Goal: Task Accomplishment & Management: Use online tool/utility

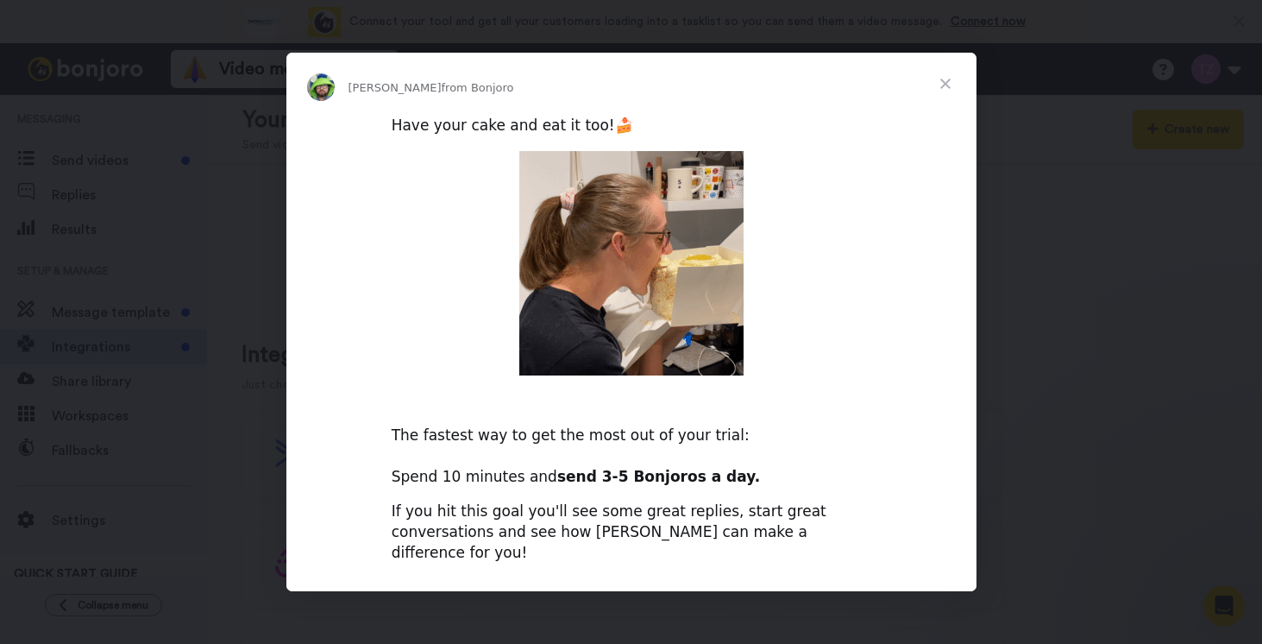
click at [941, 94] on span "Close" at bounding box center [946, 84] width 62 height 62
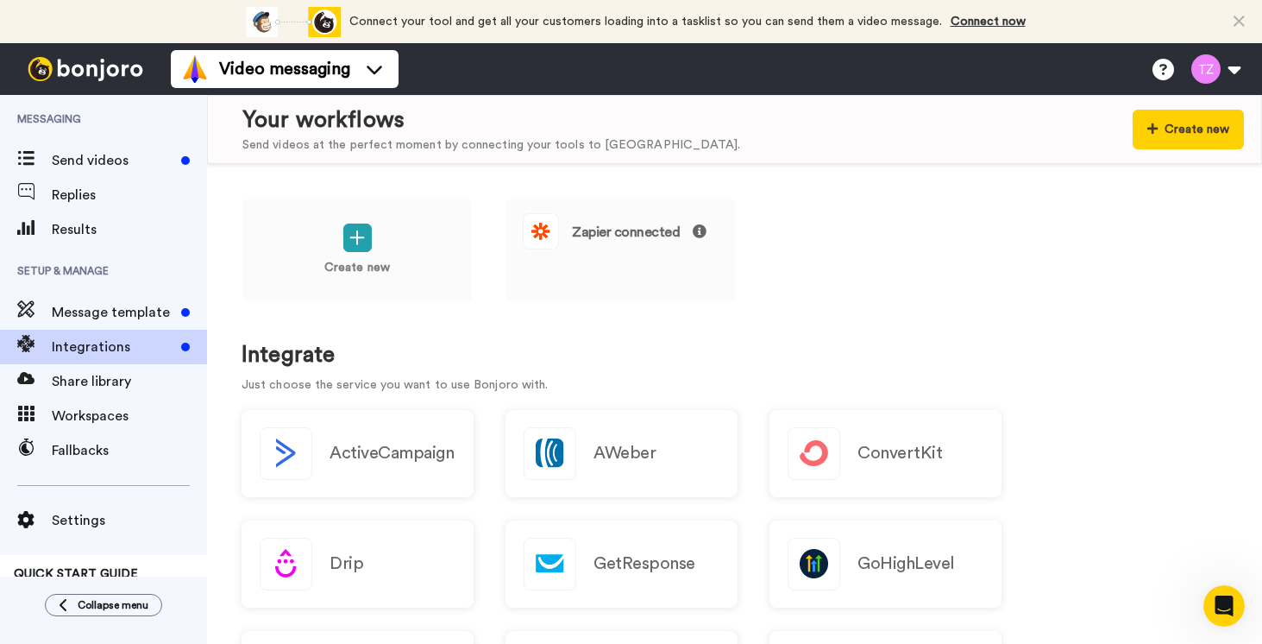
click at [914, 288] on div "Create new Zapier connected" at bounding box center [735, 261] width 986 height 127
click at [1219, 71] on button at bounding box center [1216, 69] width 66 height 38
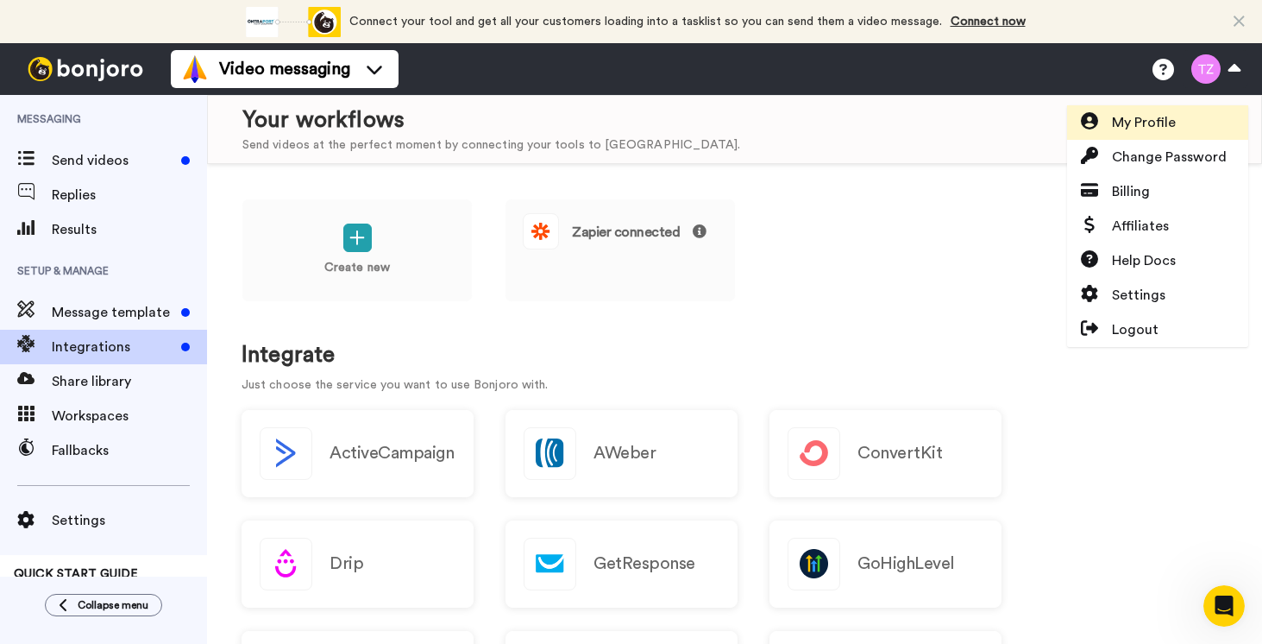
click at [1149, 114] on span "My Profile" at bounding box center [1144, 122] width 64 height 21
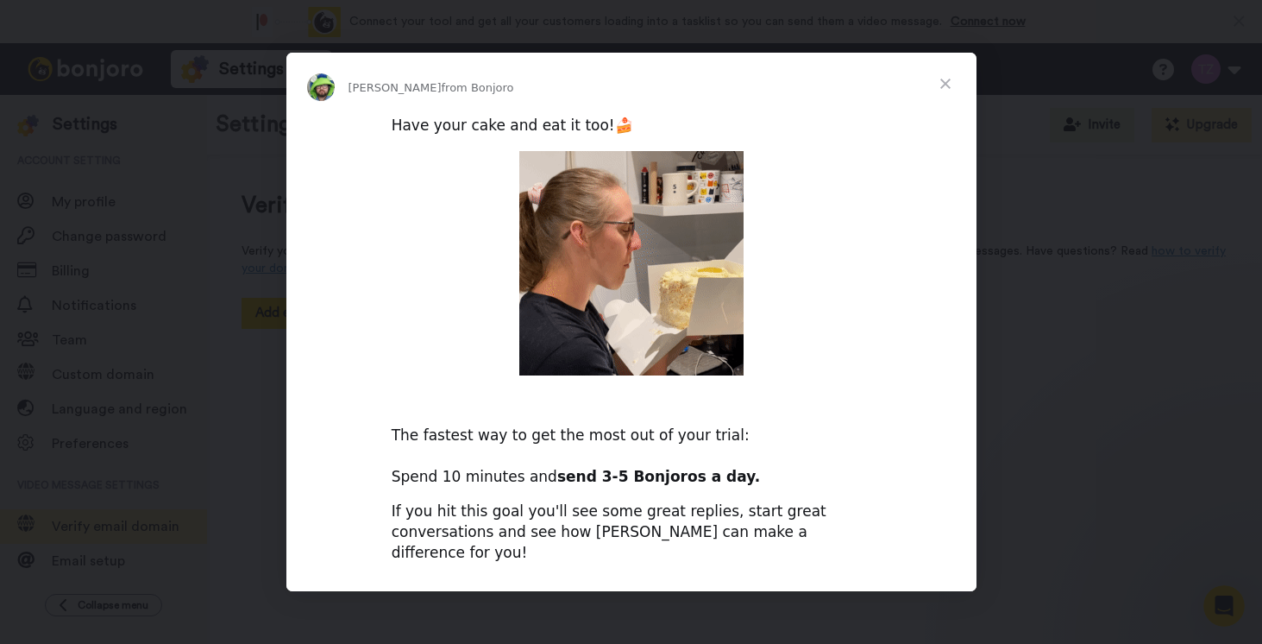
click at [951, 91] on span "Close" at bounding box center [946, 84] width 62 height 62
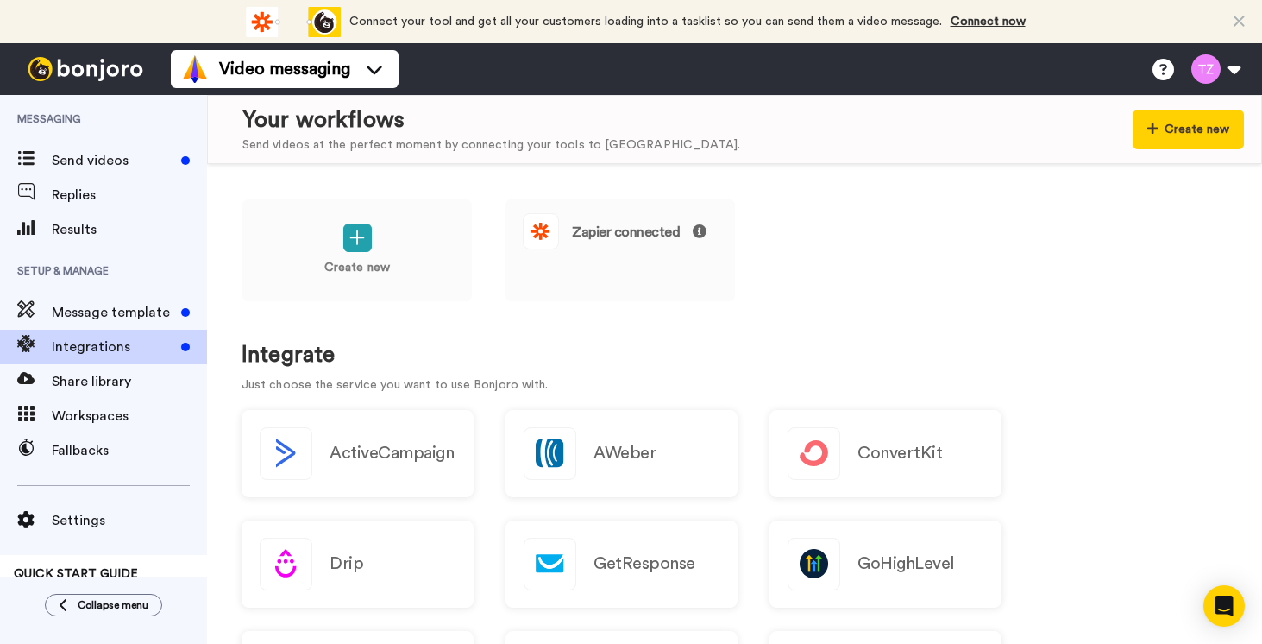
scroll to position [1427, 0]
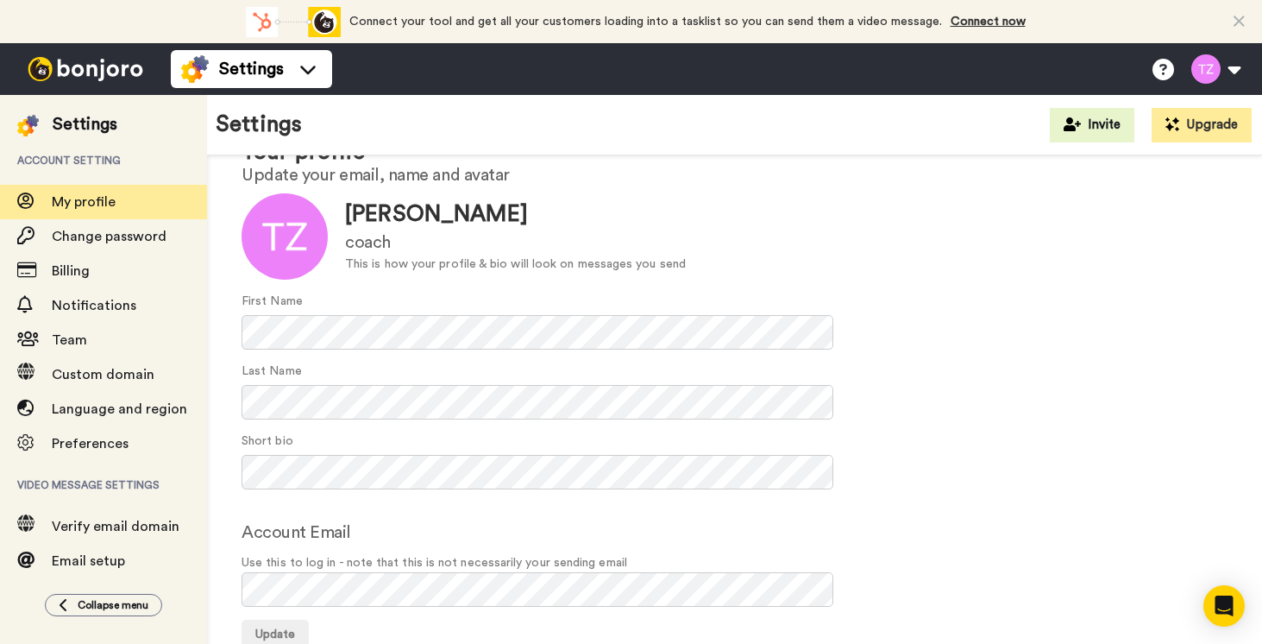
scroll to position [66, 0]
click at [84, 125] on div "Settings" at bounding box center [85, 124] width 65 height 24
click at [90, 75] on img at bounding box center [85, 69] width 129 height 24
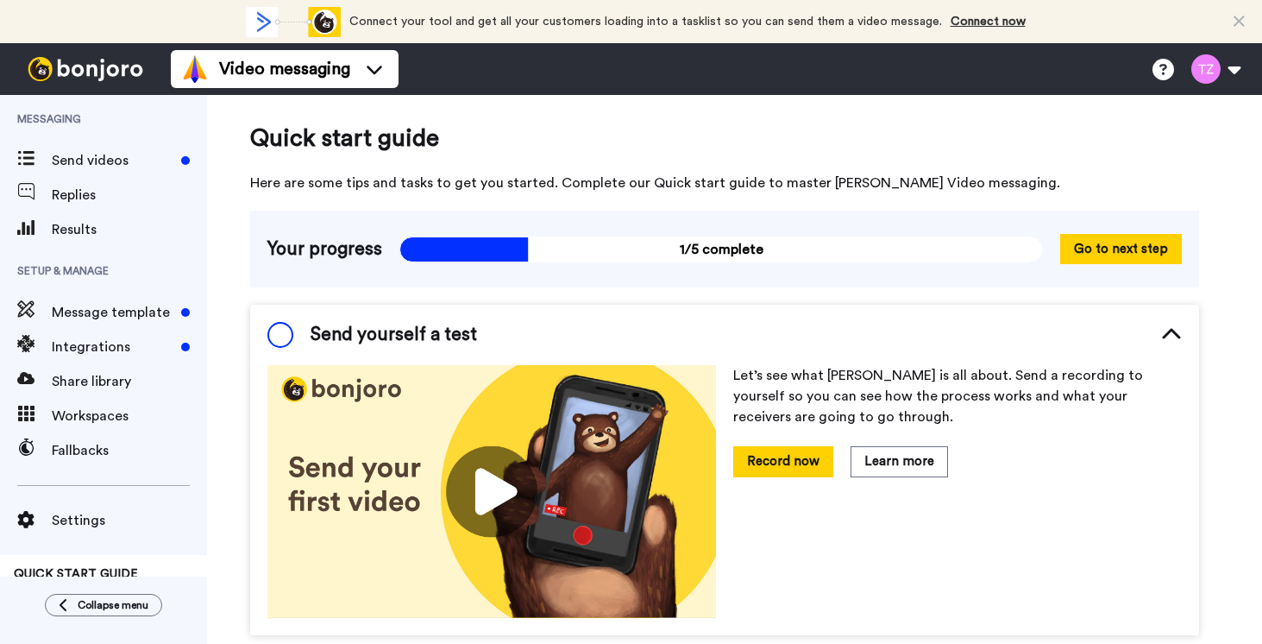
scroll to position [101, 0]
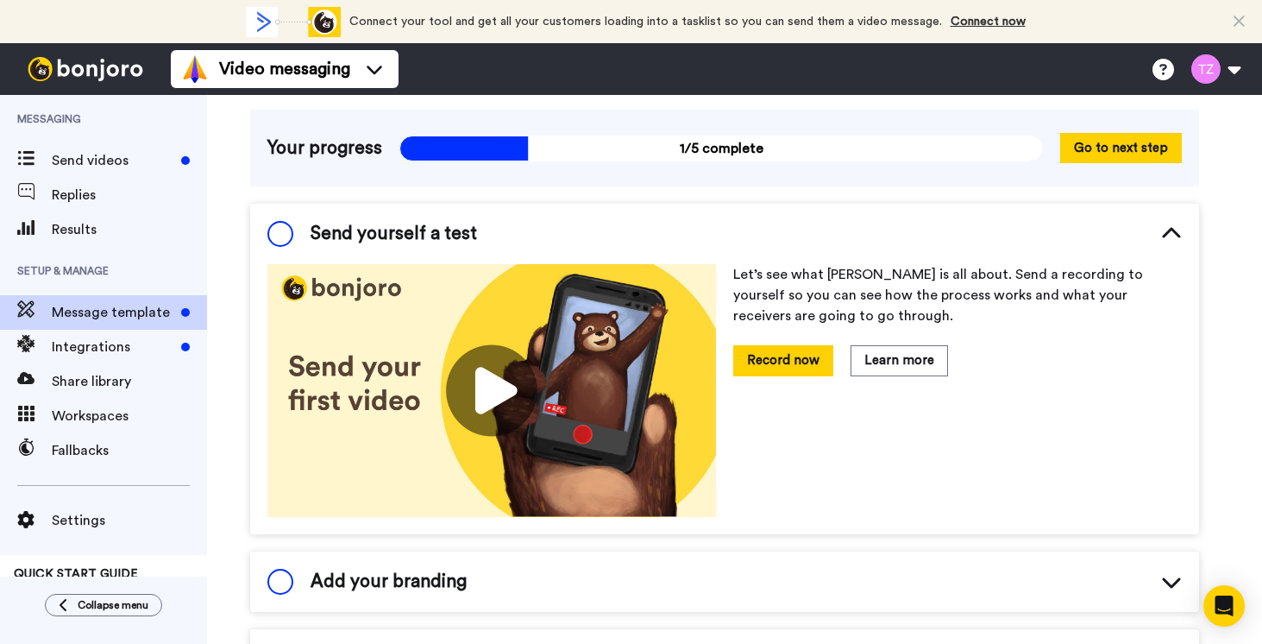
click at [148, 308] on span "Message template" at bounding box center [113, 312] width 123 height 21
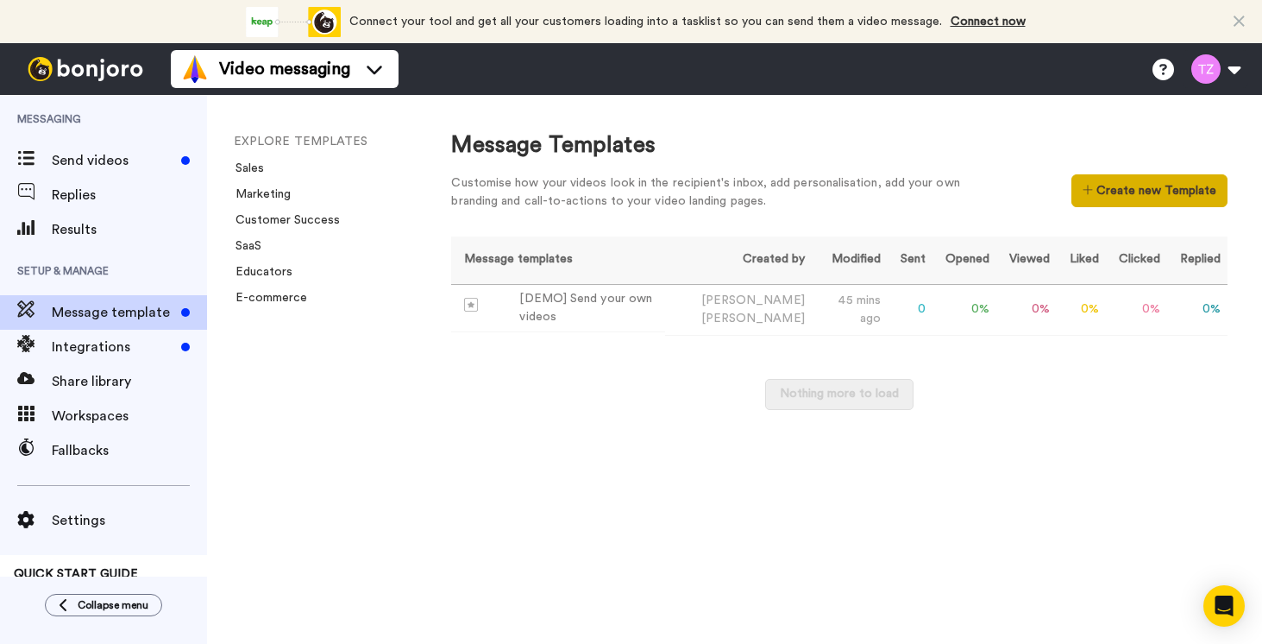
click at [1136, 183] on button "Create new Template" at bounding box center [1150, 190] width 156 height 33
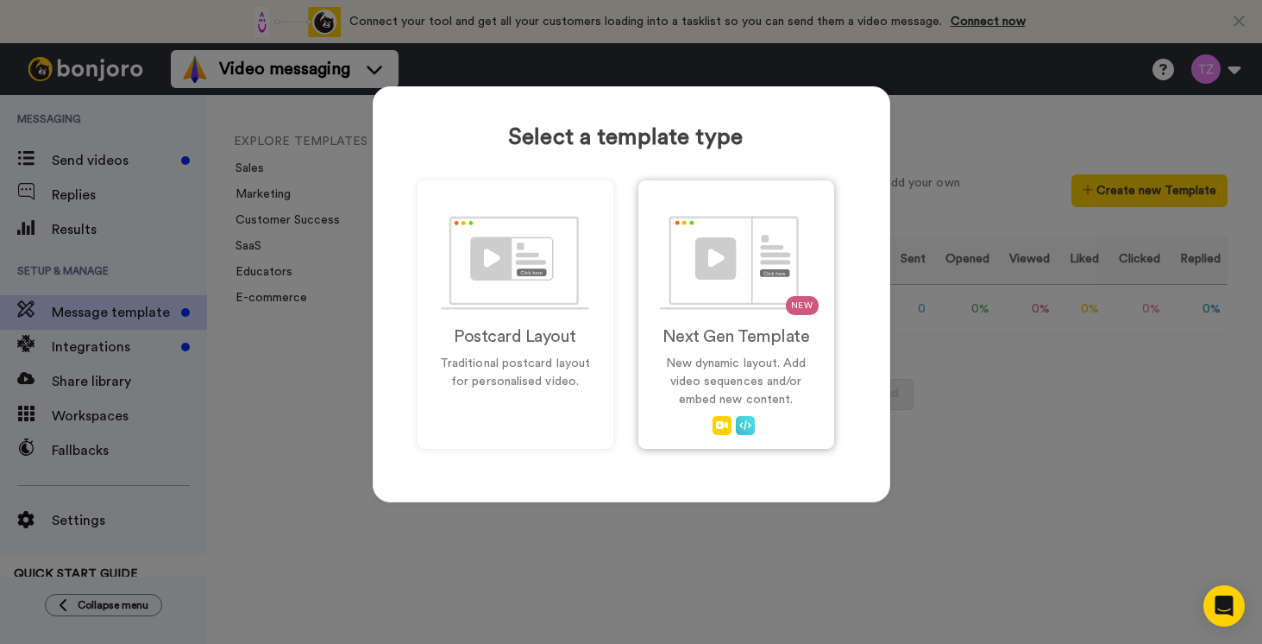
click at [689, 299] on img at bounding box center [736, 263] width 152 height 94
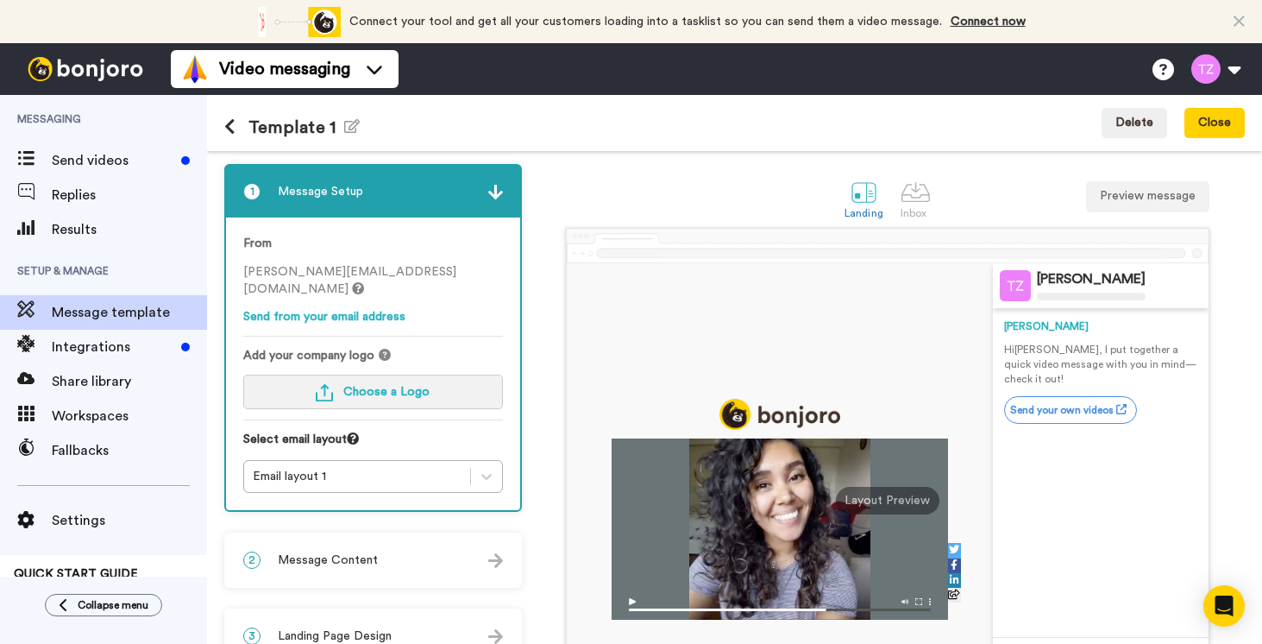
click at [381, 380] on button "Choose a Logo" at bounding box center [373, 392] width 260 height 35
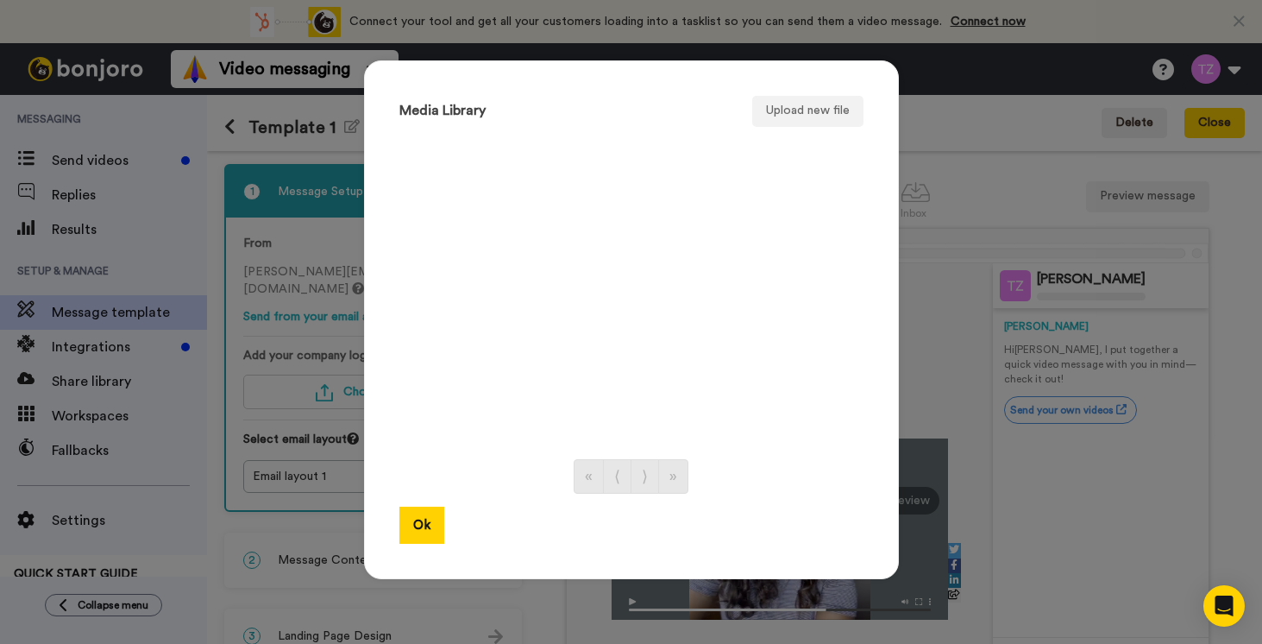
click at [328, 293] on div "Media Library Upload new file « ⟨ ⟩ » Ok" at bounding box center [631, 322] width 1262 height 644
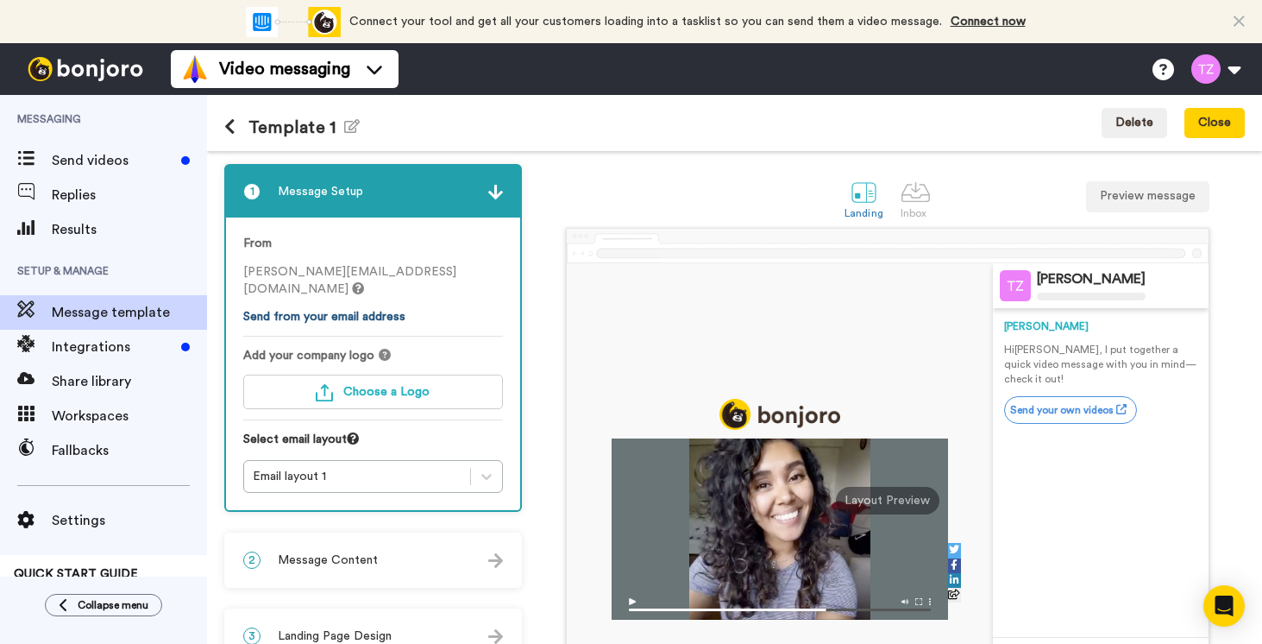
click at [339, 317] on link "Send from your email address" at bounding box center [324, 317] width 162 height 12
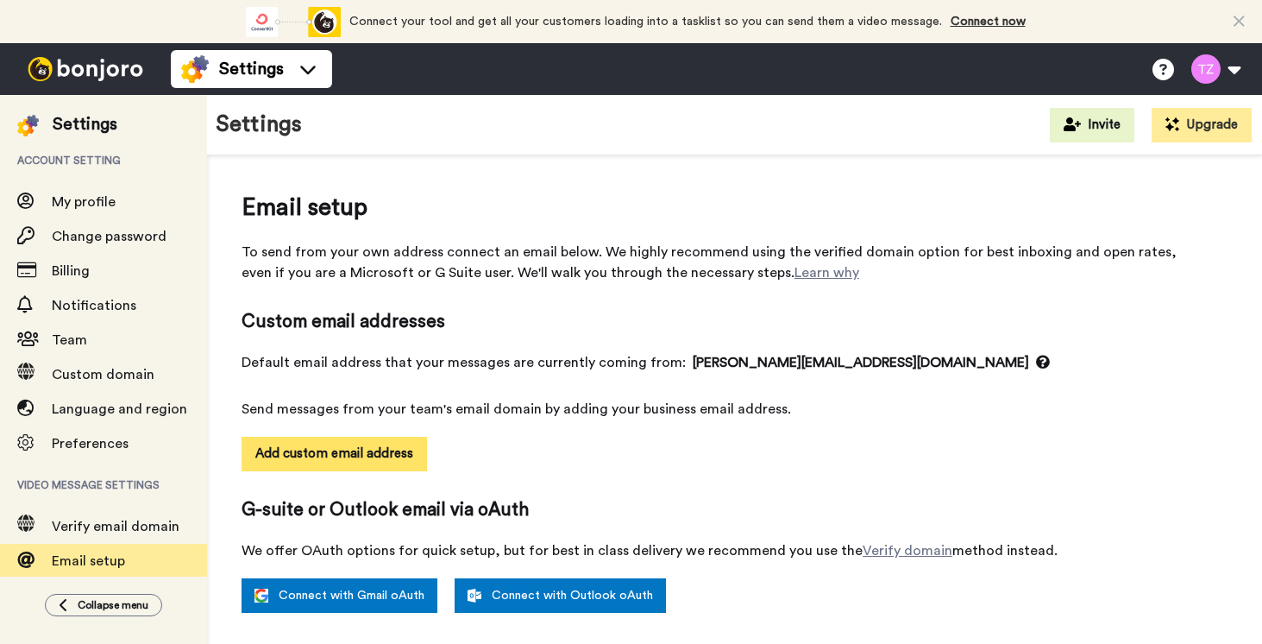
click at [362, 448] on button "Add custom email address" at bounding box center [335, 454] width 186 height 35
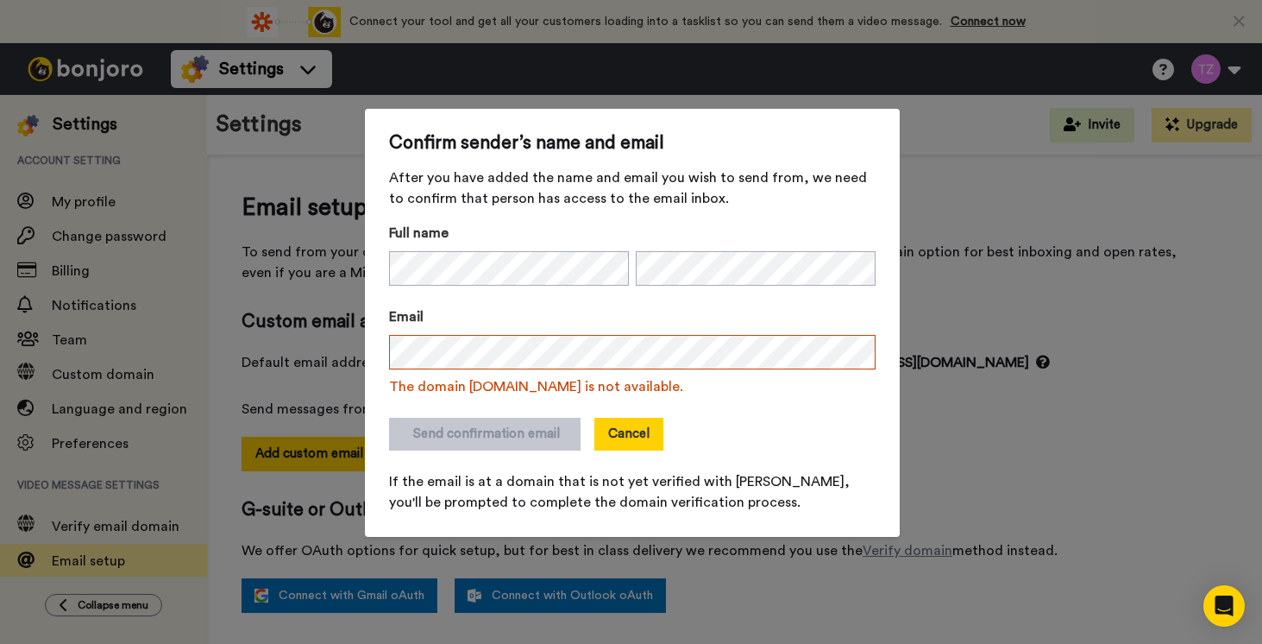
click at [626, 431] on button "Cancel" at bounding box center [629, 434] width 69 height 33
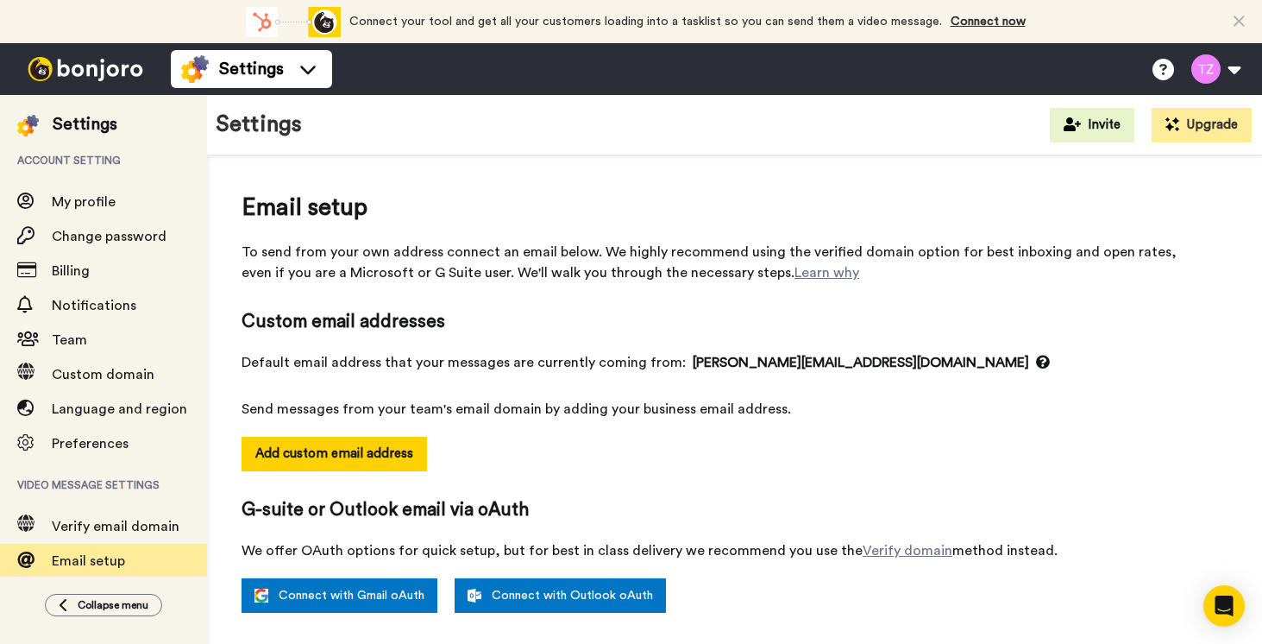
scroll to position [4, 0]
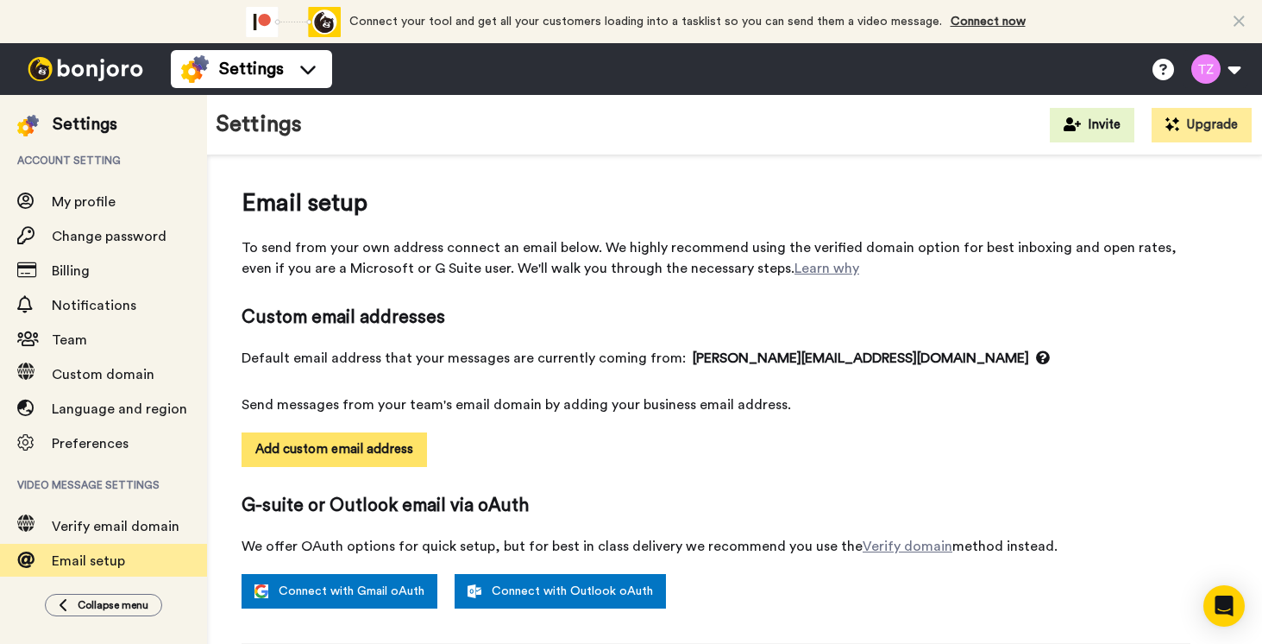
click at [349, 454] on button "Add custom email address" at bounding box center [335, 449] width 186 height 35
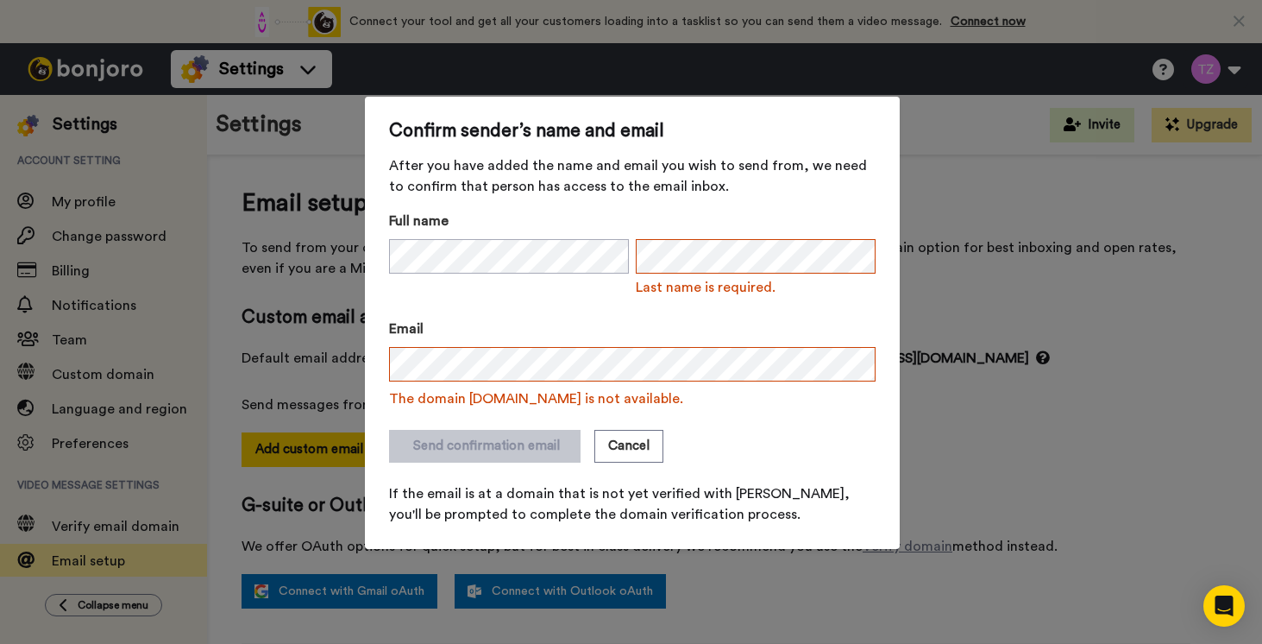
click at [697, 89] on div "Confirm sender’s name and email After you have added the name and email you wis…" at bounding box center [631, 322] width 1262 height 644
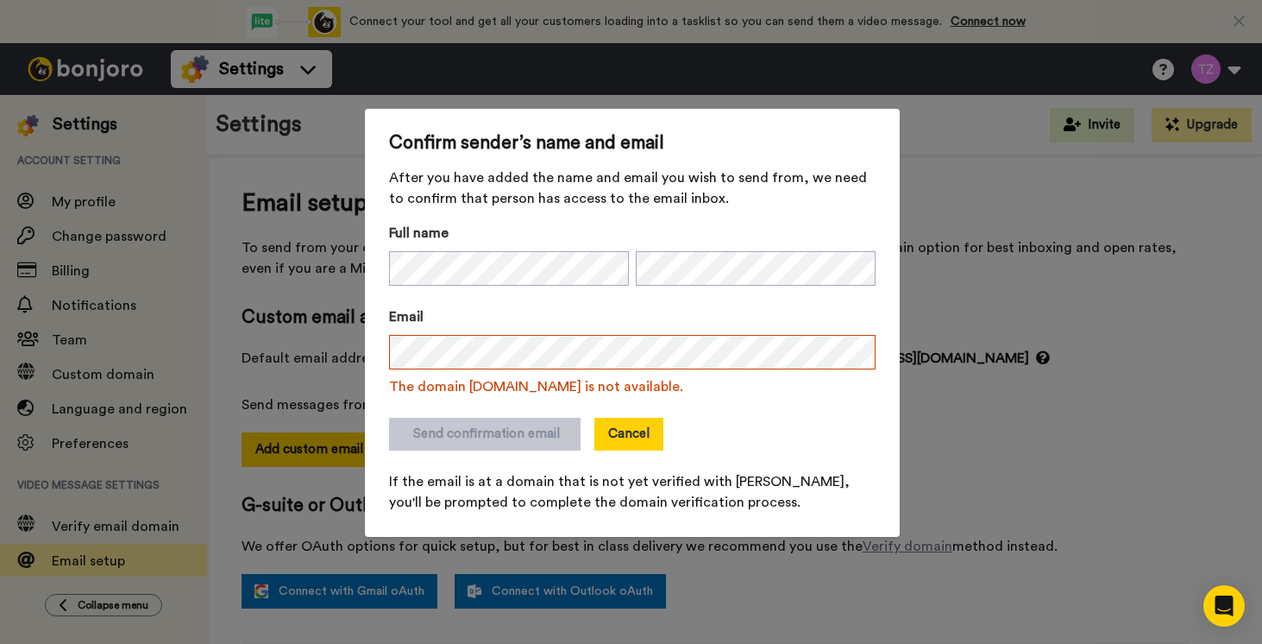
click at [631, 432] on button "Cancel" at bounding box center [629, 434] width 69 height 33
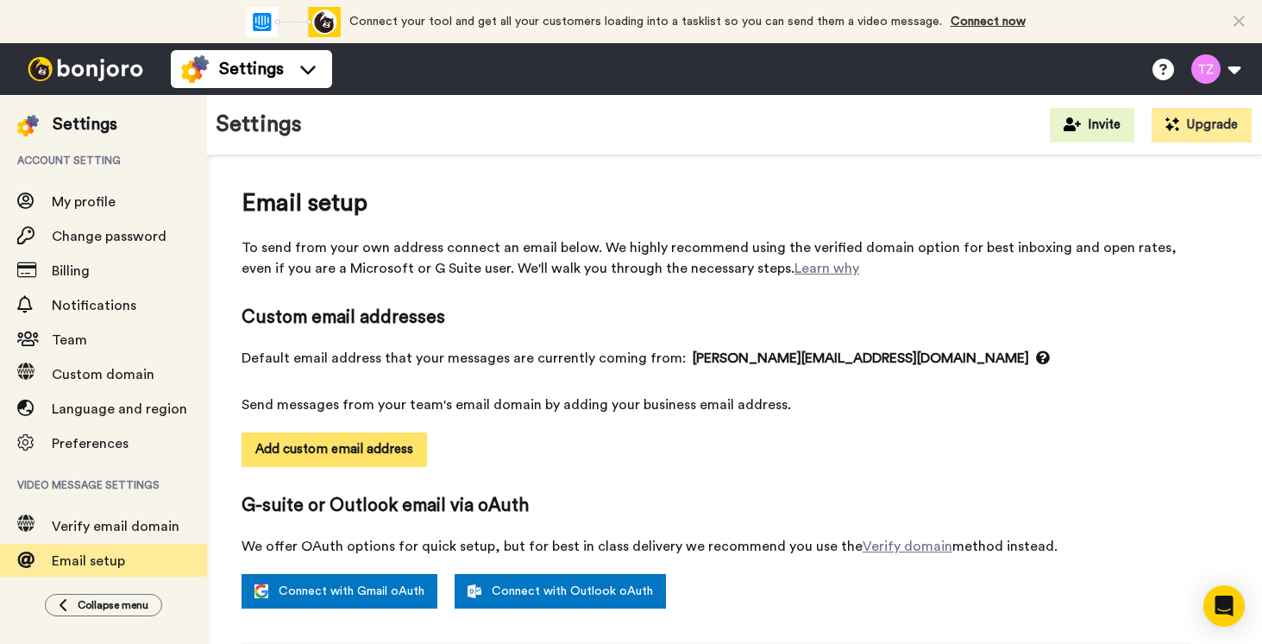
click at [349, 452] on button "Add custom email address" at bounding box center [335, 449] width 186 height 35
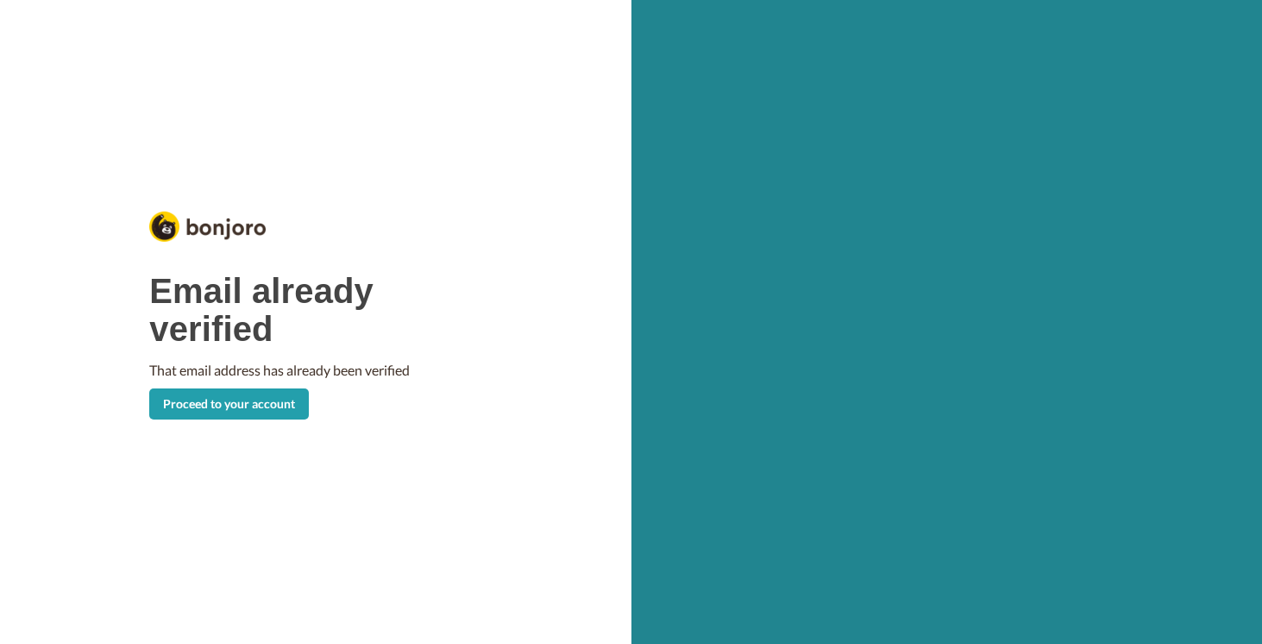
click at [278, 408] on link "Proceed to your account" at bounding box center [229, 403] width 160 height 31
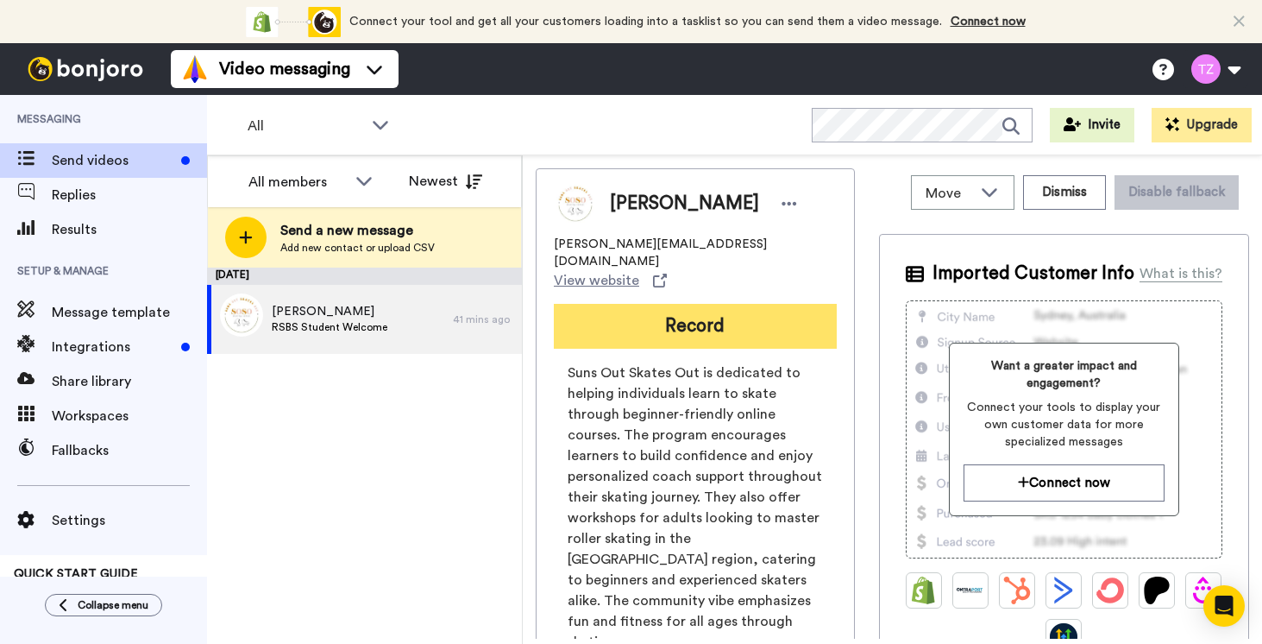
click at [694, 309] on button "Record" at bounding box center [695, 326] width 283 height 45
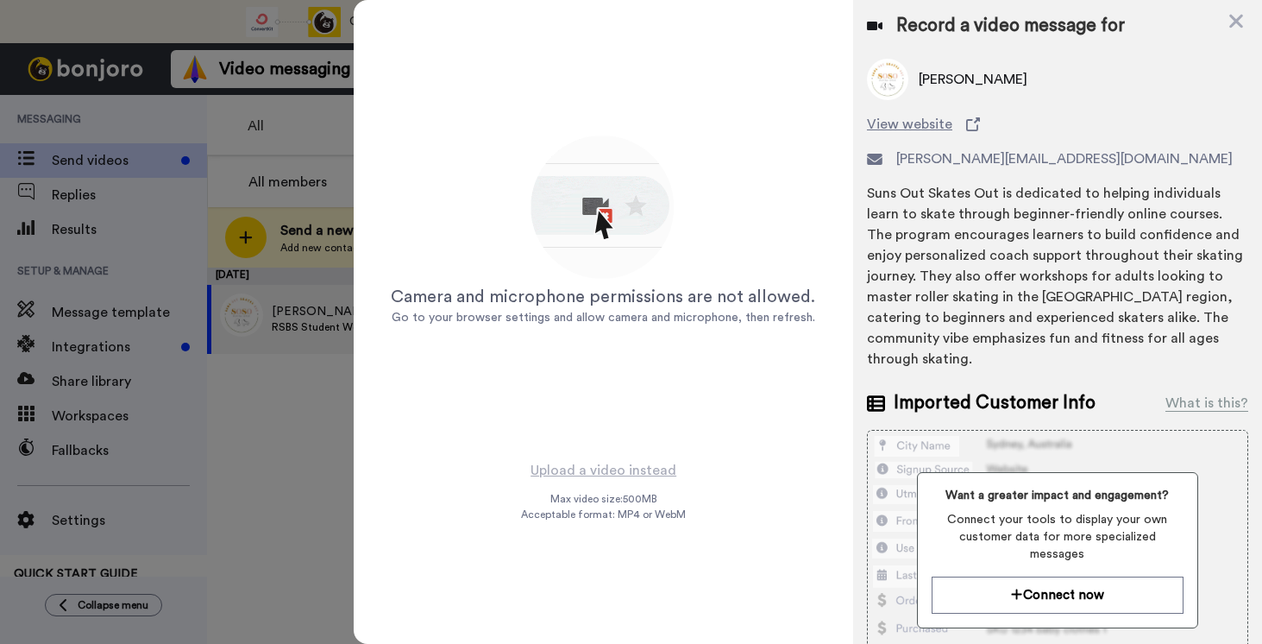
click at [310, 381] on div at bounding box center [631, 322] width 1262 height 644
click at [342, 122] on div at bounding box center [631, 322] width 1262 height 644
click at [1236, 14] on icon at bounding box center [1236, 21] width 17 height 22
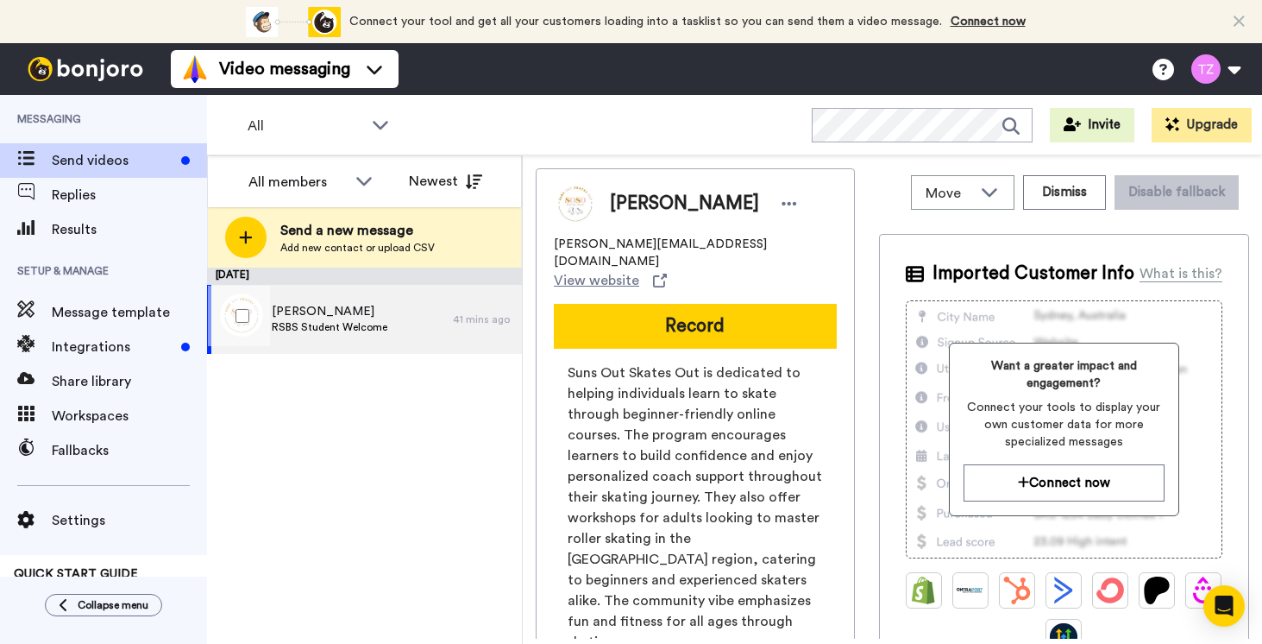
click at [327, 328] on span "RSBS Student Welcome" at bounding box center [330, 327] width 116 height 14
click at [91, 163] on span "Send videos" at bounding box center [113, 160] width 123 height 21
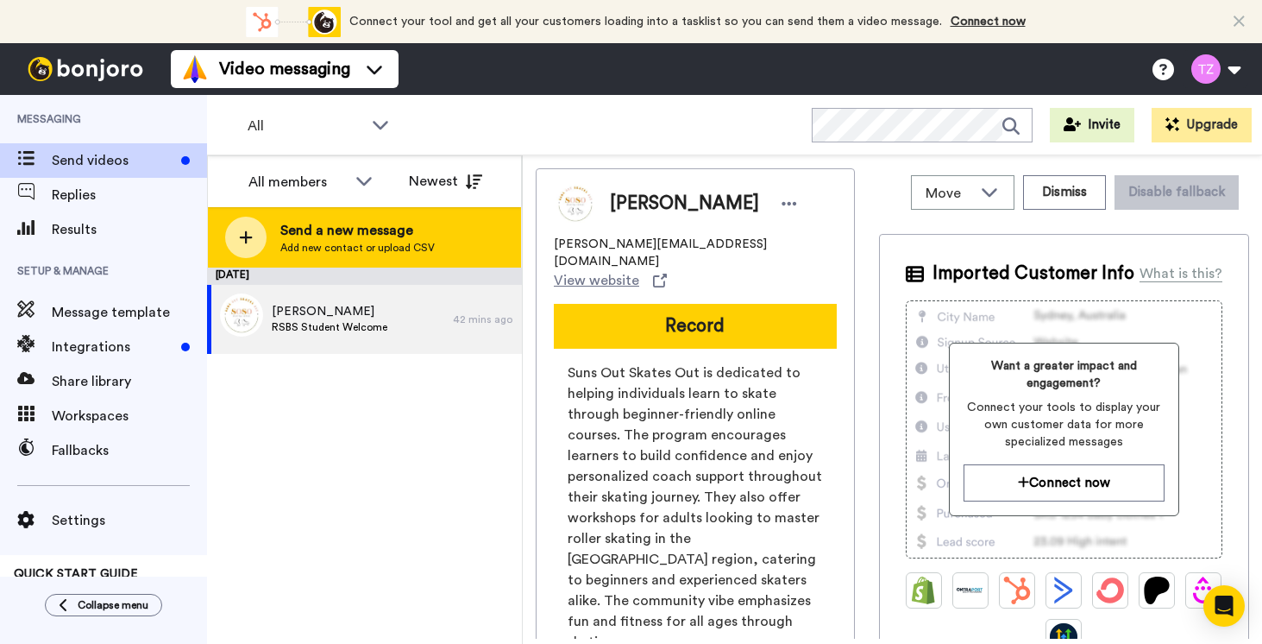
click at [339, 247] on span "Add new contact or upload CSV" at bounding box center [357, 248] width 154 height 14
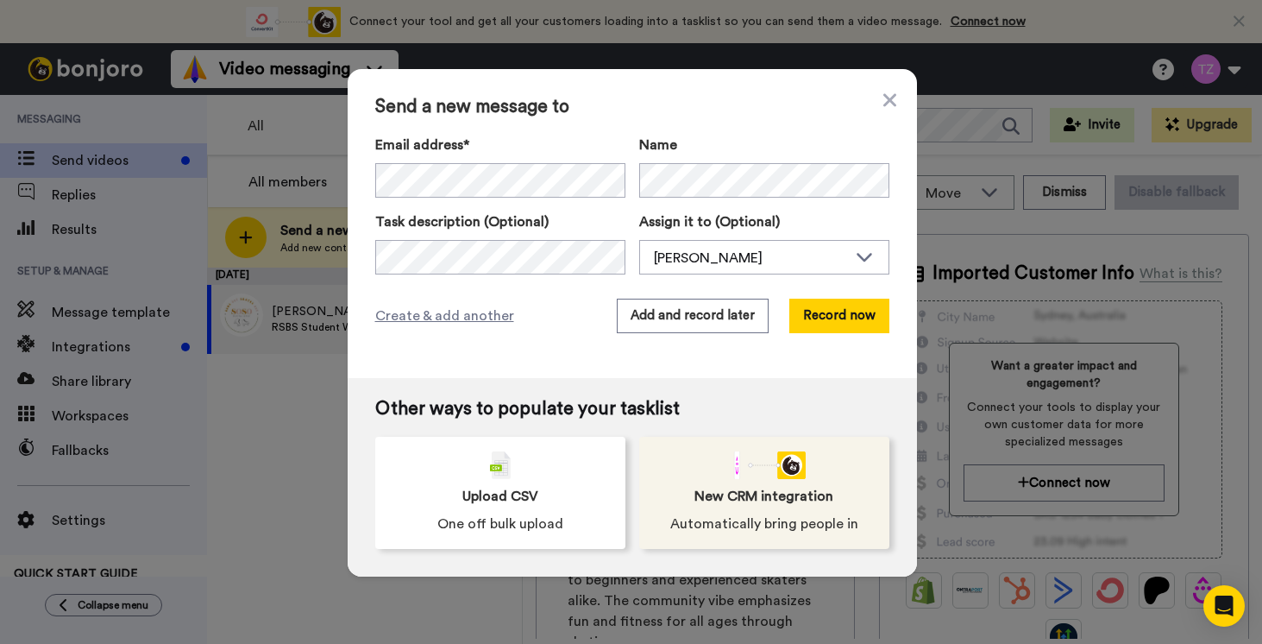
click at [792, 482] on div "New CRM integration Automatically bring people in" at bounding box center [764, 493] width 250 height 112
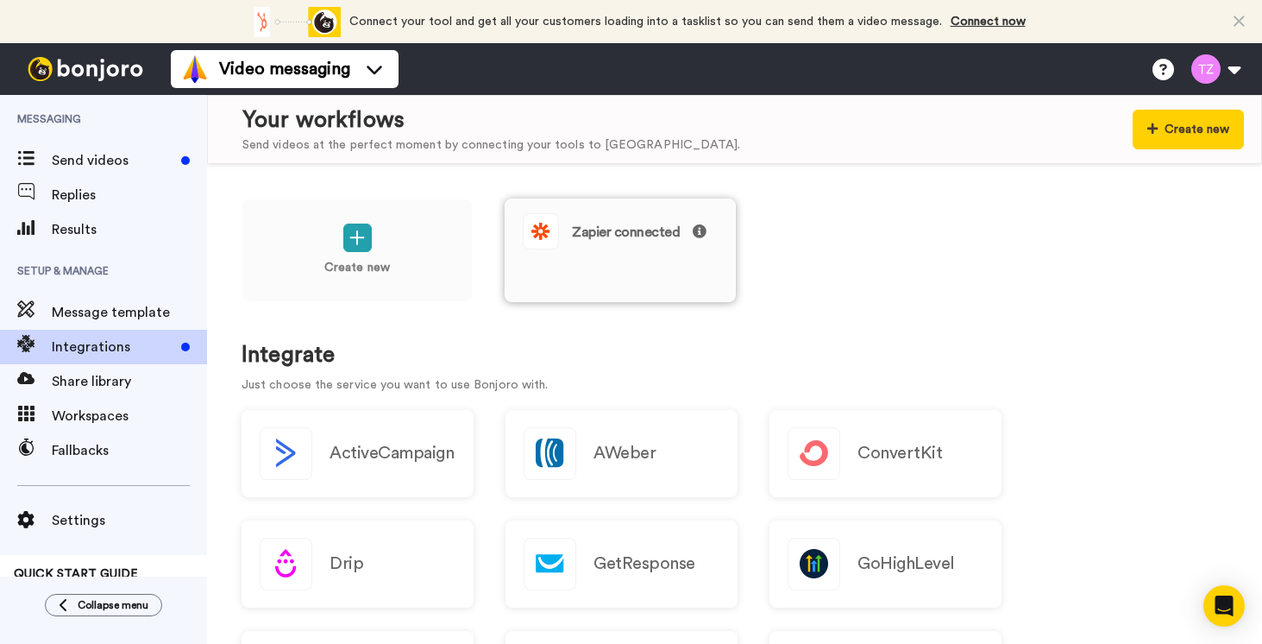
click at [603, 246] on div "Zapier connected" at bounding box center [620, 231] width 195 height 36
click at [96, 160] on span "Send videos" at bounding box center [113, 160] width 123 height 21
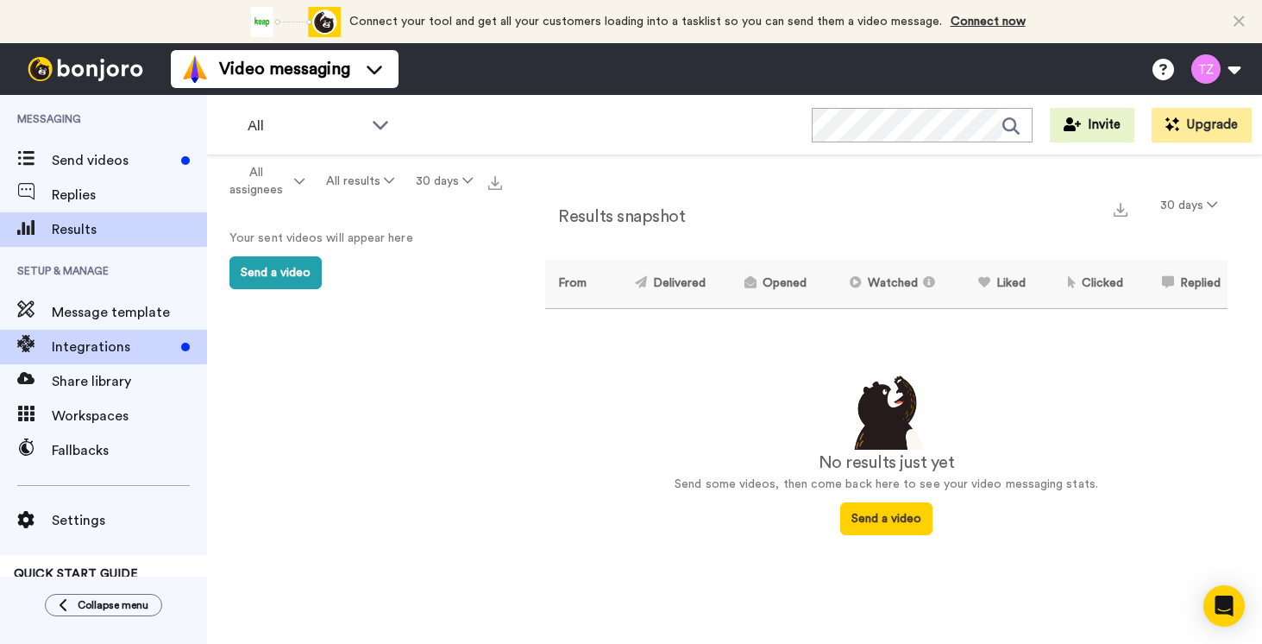
click at [85, 345] on span "Integrations" at bounding box center [113, 347] width 123 height 21
